Goal: Communication & Community: Answer question/provide support

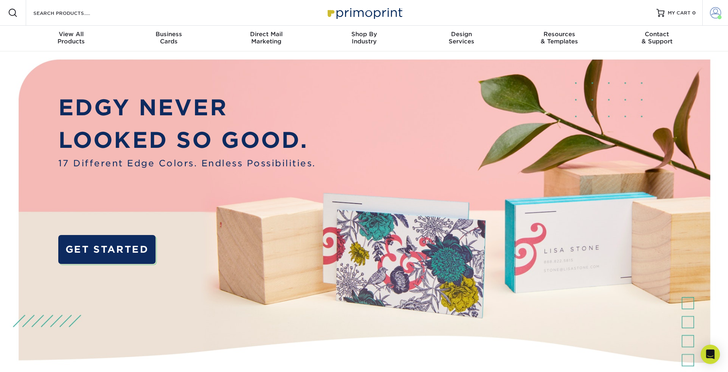
click at [714, 12] on span at bounding box center [715, 12] width 11 height 11
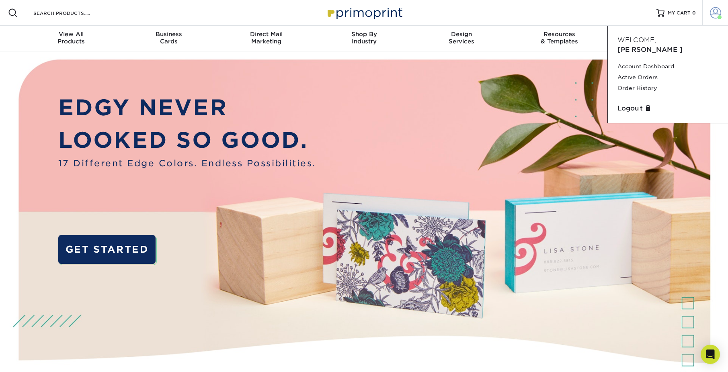
click at [714, 12] on span at bounding box center [715, 12] width 11 height 11
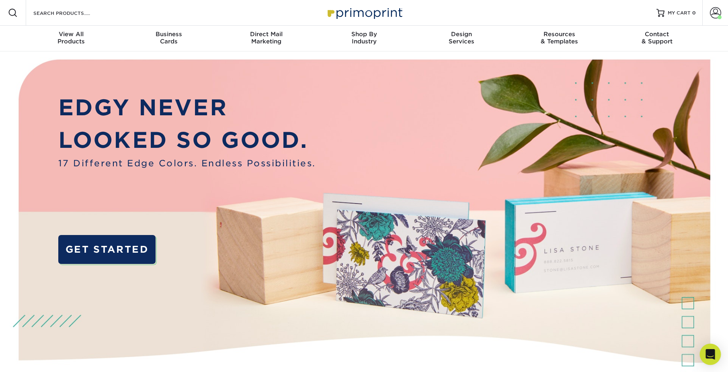
click at [708, 350] on div "Open Intercom Messenger" at bounding box center [710, 354] width 21 height 21
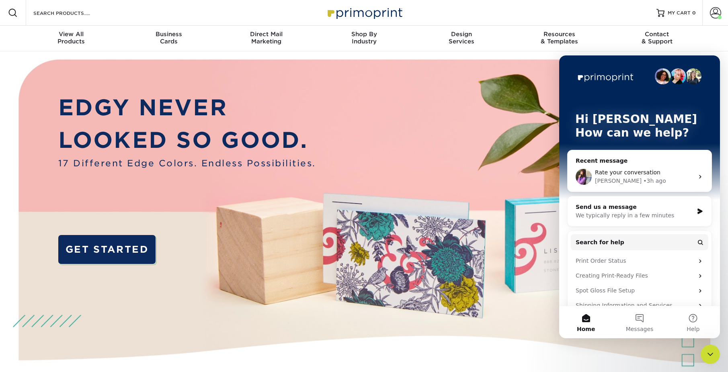
click at [630, 172] on span "Rate your conversation" at bounding box center [628, 172] width 66 height 6
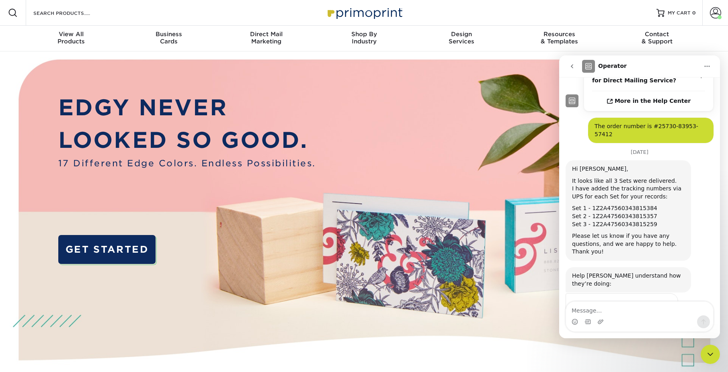
scroll to position [230, 0]
click at [617, 310] on textarea "Message…" at bounding box center [639, 309] width 147 height 14
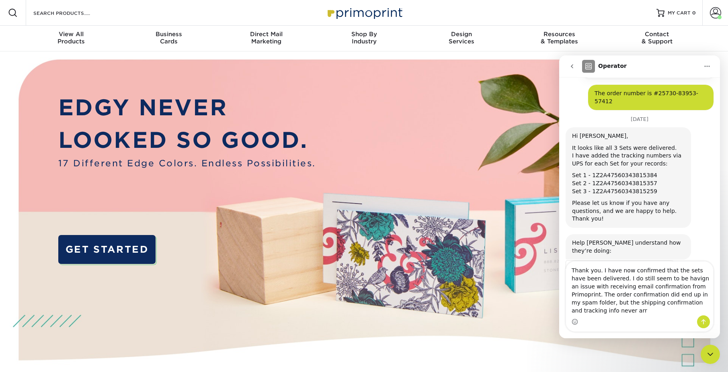
scroll to position [271, 0]
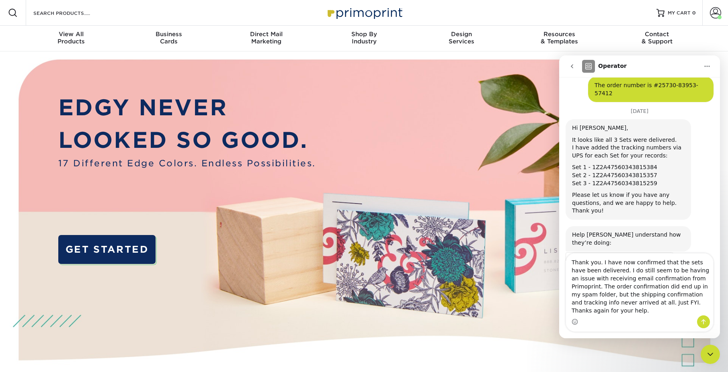
click at [643, 282] on textarea "Thank you. I have now confirmed that the sets have been delivered. I do still s…" at bounding box center [639, 285] width 147 height 62
click at [642, 286] on textarea "Thank you. I have now confirmed that the sets have been delivered. I do still s…" at bounding box center [639, 285] width 147 height 62
click at [688, 311] on textarea "Thank you. I have now confirmed that the sets have been delivered. I do still s…" at bounding box center [639, 285] width 147 height 62
type textarea "Thank you. I have now confirmed that the sets have been delivered. I do still s…"
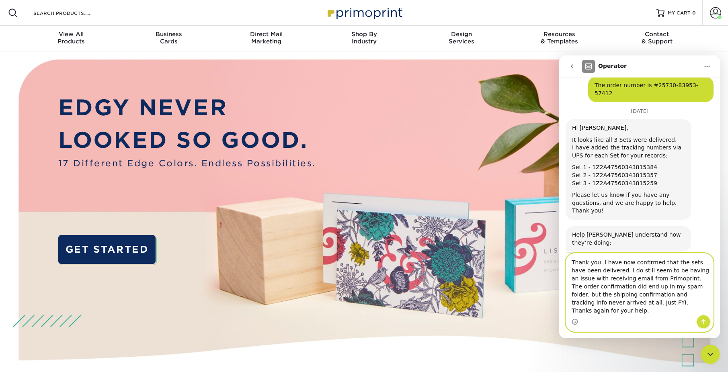
click at [705, 319] on icon "Send a message…" at bounding box center [704, 322] width 6 height 6
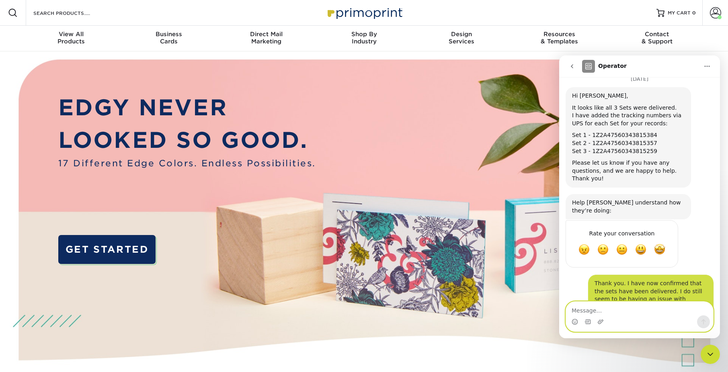
scroll to position [309, 0]
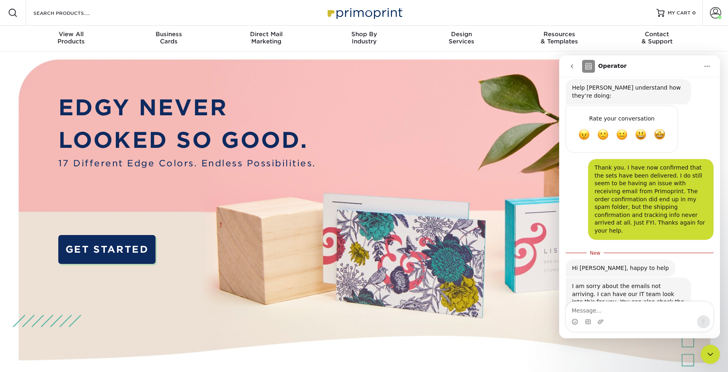
scroll to position [432, 0]
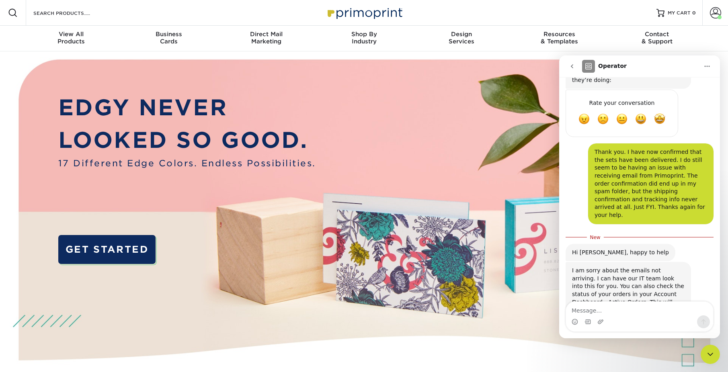
click at [571, 65] on icon "go back" at bounding box center [572, 66] width 6 height 6
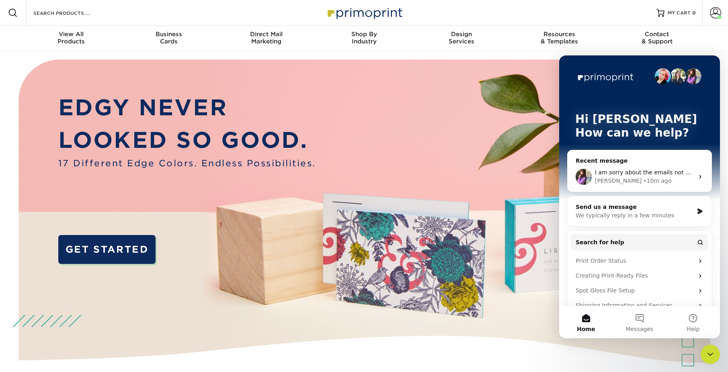
scroll to position [0, 0]
click at [716, 355] on div "Close Intercom Messenger" at bounding box center [710, 354] width 19 height 19
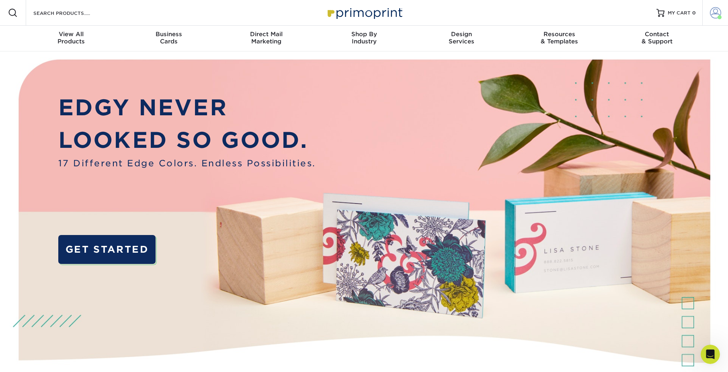
click at [712, 11] on span at bounding box center [715, 12] width 11 height 11
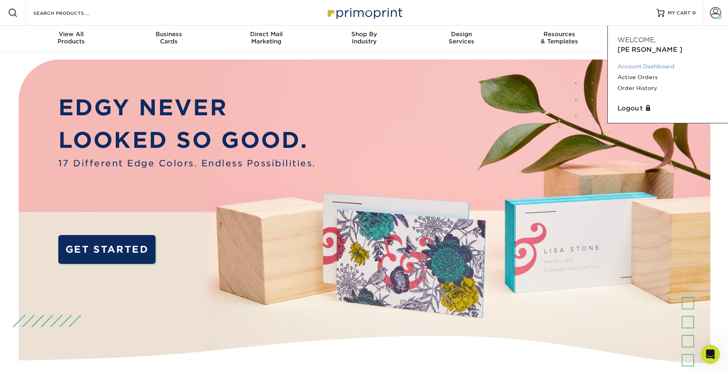
click at [648, 61] on link "Account Dashboard" at bounding box center [668, 66] width 101 height 11
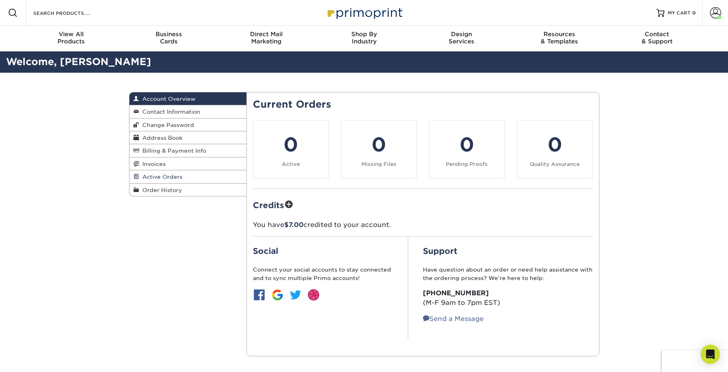
click at [171, 176] on span "Active Orders" at bounding box center [160, 177] width 43 height 6
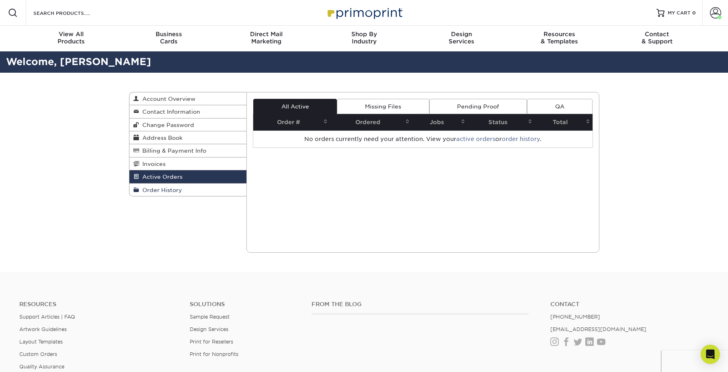
click at [152, 193] on span "Order History" at bounding box center [160, 190] width 43 height 6
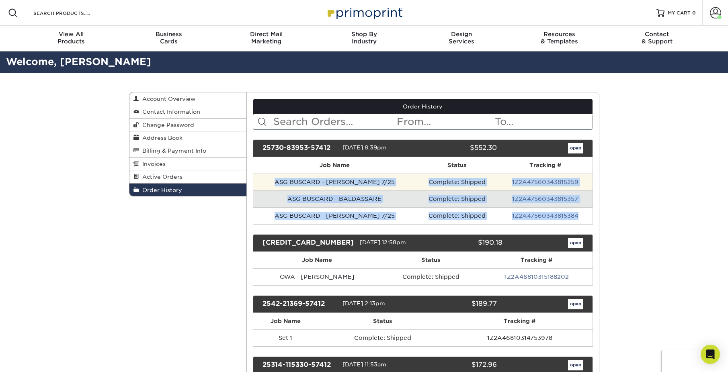
drag, startPoint x: 582, startPoint y: 216, endPoint x: 276, endPoint y: 181, distance: 308.4
click at [276, 181] on tbody "ASG BUSCARD - [PERSON_NAME] 7/25 Complete: Shipped 1Z2A47560343815259 ASG BUSCA…" at bounding box center [422, 199] width 339 height 51
copy tbody "ASG BUSCARD - [PERSON_NAME] 7/25 Complete: Shipped 1Z2A47560343815259 ASG BUSCA…"
